Goal: Navigation & Orientation: Find specific page/section

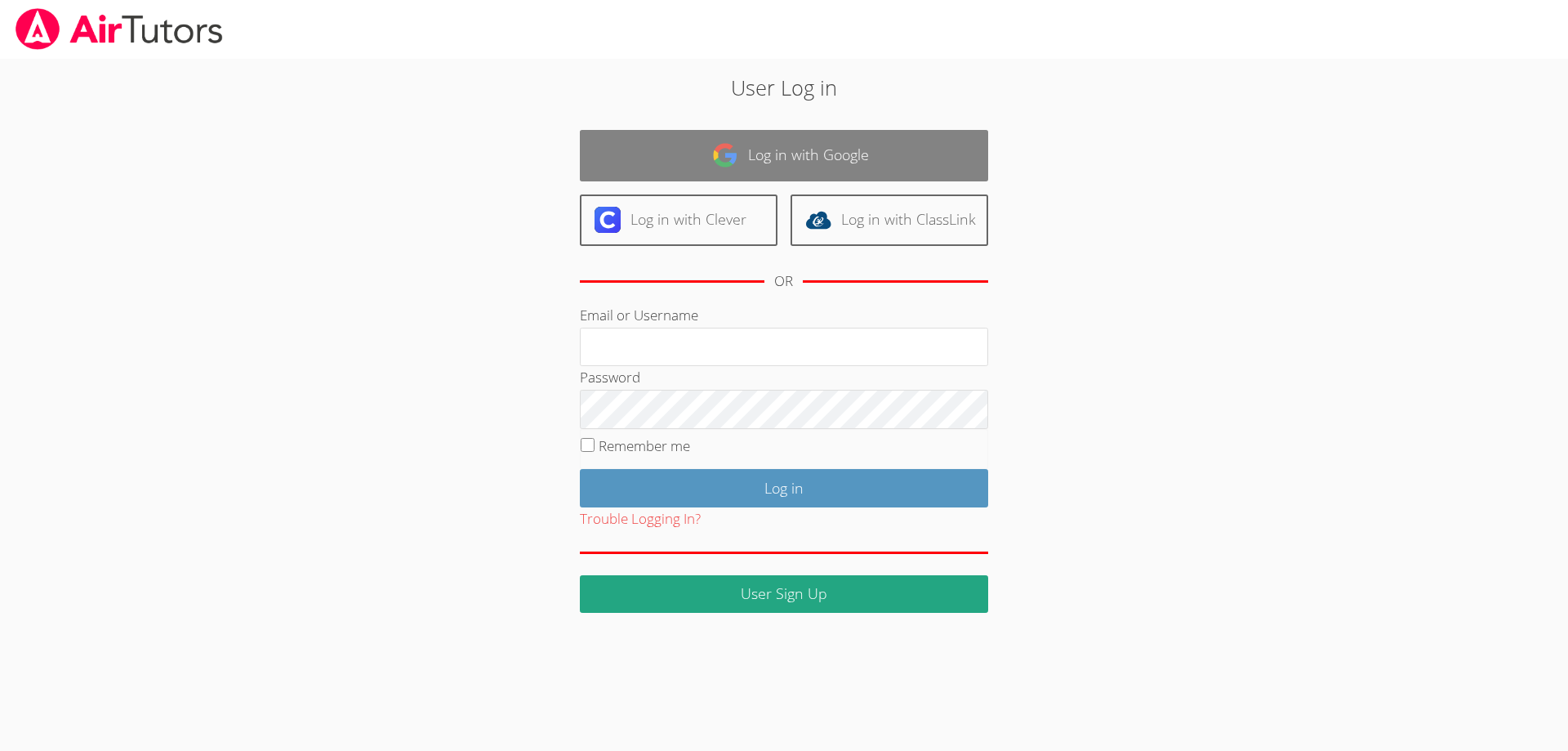
click at [721, 166] on img at bounding box center [725, 155] width 26 height 26
